Goal: Find specific page/section: Find specific page/section

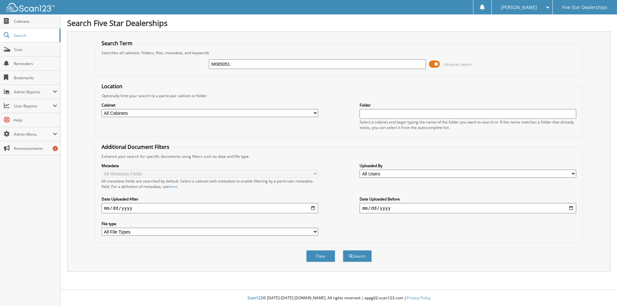
type input "M065051"
click at [343, 251] on button "Search" at bounding box center [357, 257] width 29 height 12
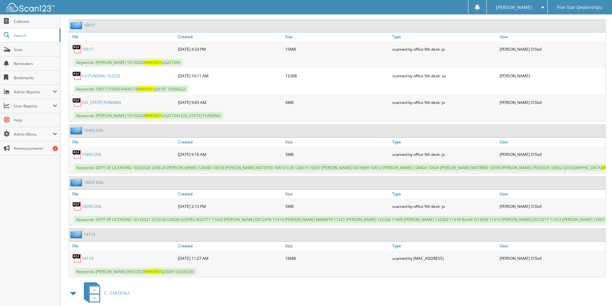
scroll to position [321, 0]
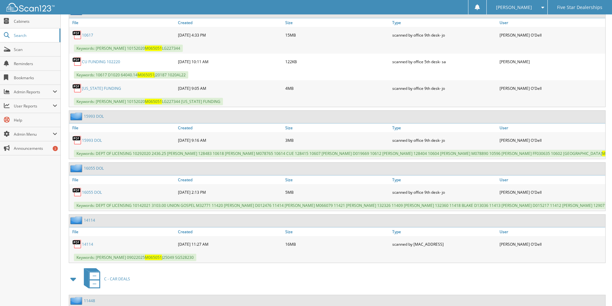
click at [88, 247] on link "14114" at bounding box center [87, 244] width 11 height 5
click at [543, 5] on span at bounding box center [541, 7] width 6 height 4
click at [523, 34] on link "Logout" at bounding box center [517, 31] width 61 height 11
